Goal: Task Accomplishment & Management: Use online tool/utility

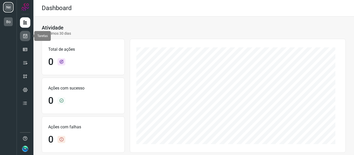
click at [24, 34] on icon at bounding box center [25, 35] width 5 height 5
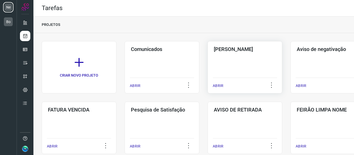
click at [290, 69] on div "Pós Serviço ABRIR" at bounding box center [327, 67] width 75 height 52
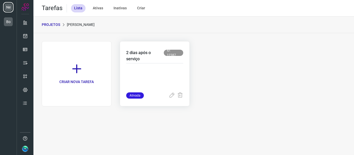
click at [141, 77] on p at bounding box center [154, 80] width 57 height 26
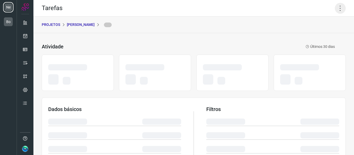
click at [337, 10] on icon at bounding box center [339, 8] width 11 height 11
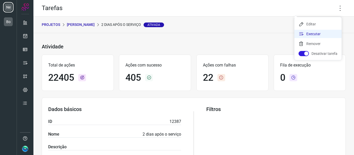
click at [319, 35] on li "Executar" at bounding box center [317, 34] width 47 height 8
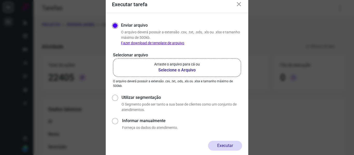
click at [192, 64] on p "Arraste o arquivo para cá ou" at bounding box center [177, 64] width 46 height 5
click at [0, 0] on input "Arraste o arquivo para cá ou Selecione o Arquivo" at bounding box center [0, 0] width 0 height 0
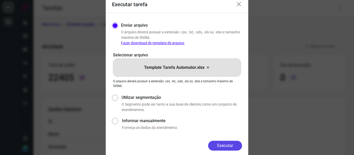
click at [226, 146] on button "Executar" at bounding box center [225, 146] width 34 height 10
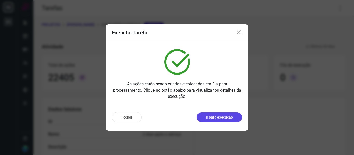
click at [227, 118] on p "Ir para execução" at bounding box center [218, 117] width 27 height 5
